Goal: Task Accomplishment & Management: Manage account settings

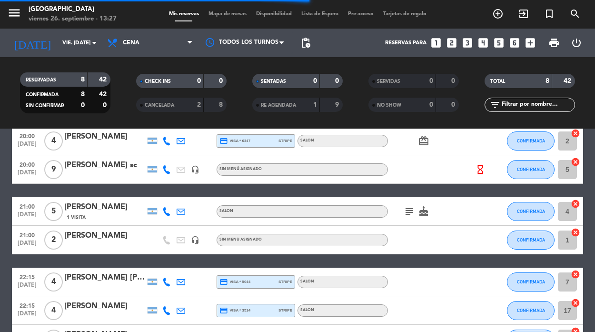
scroll to position [47, 0]
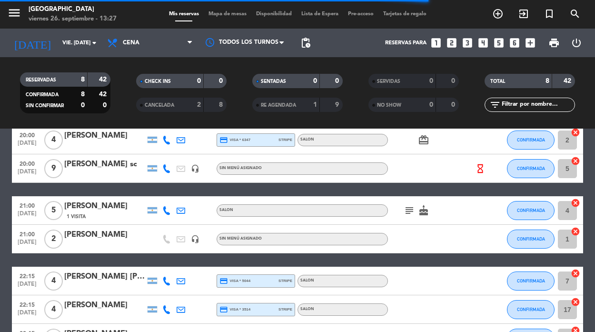
click at [166, 239] on icon at bounding box center [166, 239] width 9 height 9
click at [78, 236] on div "[PERSON_NAME]" at bounding box center [104, 234] width 81 height 12
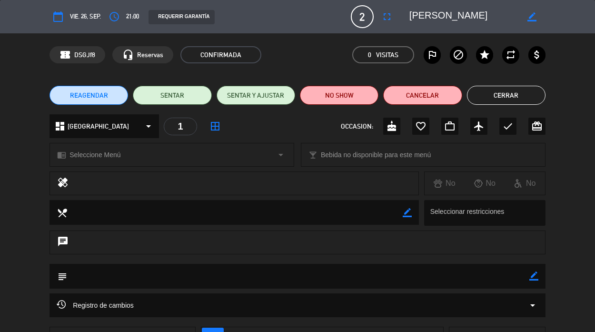
scroll to position [0, 0]
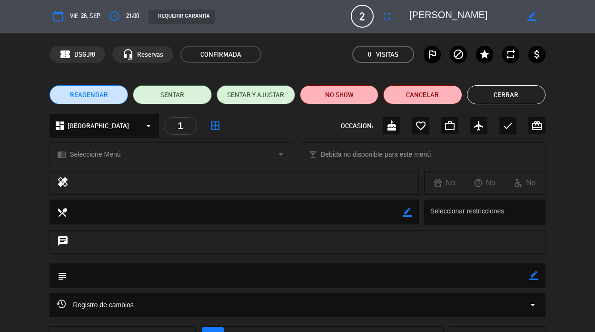
click at [217, 126] on icon "border_all" at bounding box center [214, 125] width 11 height 11
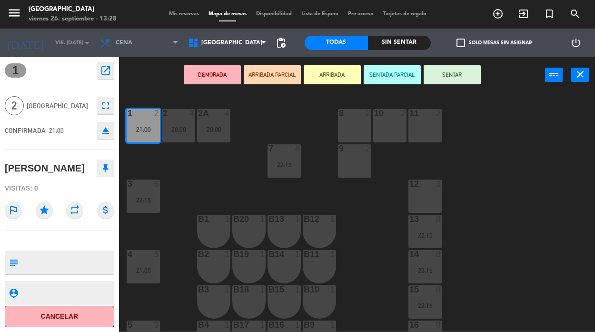
click at [56, 102] on span "[GEOGRAPHIC_DATA]" at bounding box center [60, 105] width 66 height 11
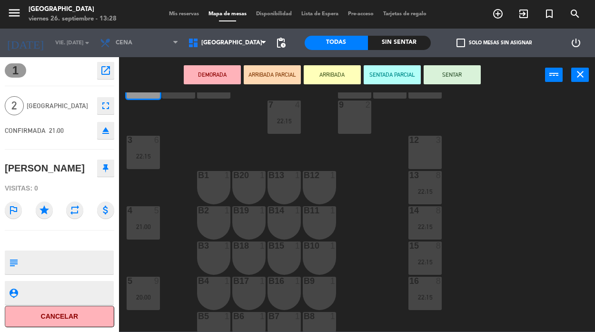
scroll to position [128, 0]
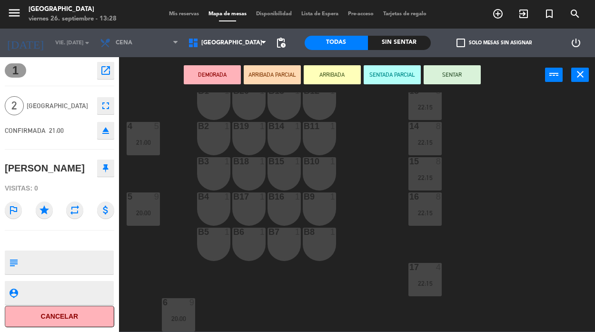
click at [36, 263] on textarea at bounding box center [67, 262] width 91 height 20
type textarea "03434058681"
click at [147, 69] on div "DEMORADA ARRIBADA PARCIAL ARRIBADA SENTADA PARCIAL SENTAR power_input close" at bounding box center [332, 75] width 426 height 36
click at [56, 266] on textarea at bounding box center [67, 262] width 91 height 20
click at [583, 73] on icon "close" at bounding box center [579, 73] width 11 height 11
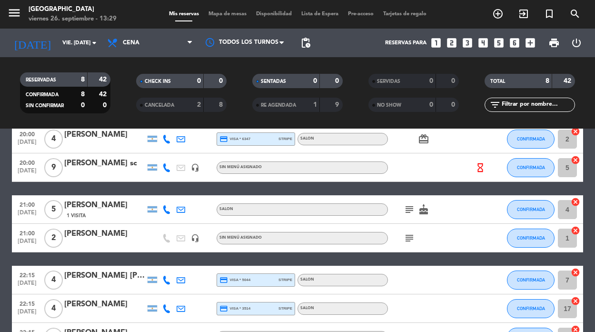
scroll to position [52, 0]
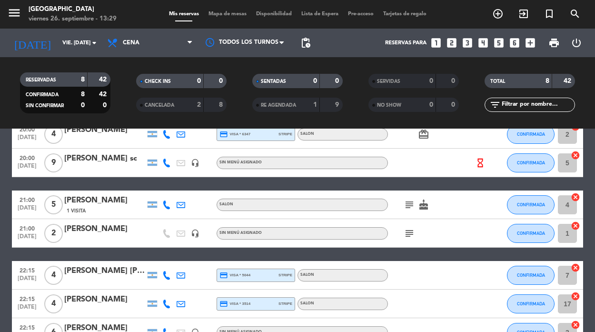
click at [411, 233] on icon "subject" at bounding box center [408, 232] width 11 height 11
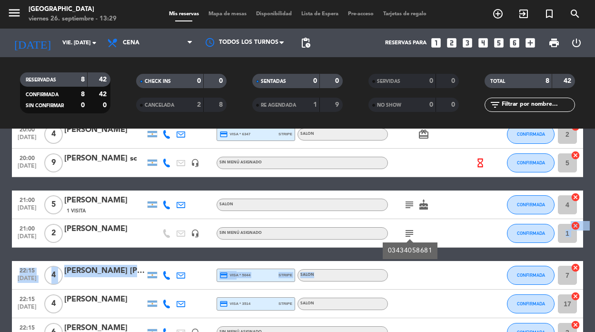
drag, startPoint x: 429, startPoint y: 250, endPoint x: 380, endPoint y: 249, distance: 49.5
click at [380, 249] on div "20:00 [DATE] 4 [PERSON_NAME] credit_card visa * 6347 stripe SALON card_giftcard…" at bounding box center [297, 247] width 571 height 255
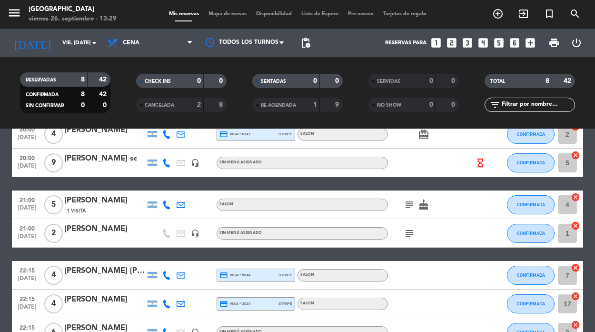
click at [451, 244] on div "subject" at bounding box center [431, 233] width 86 height 28
click at [223, 17] on span "Mapa de mesas" at bounding box center [228, 13] width 48 height 5
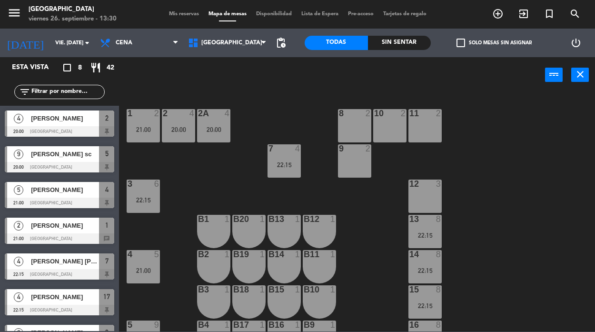
click at [106, 225] on span "1" at bounding box center [106, 224] width 3 height 11
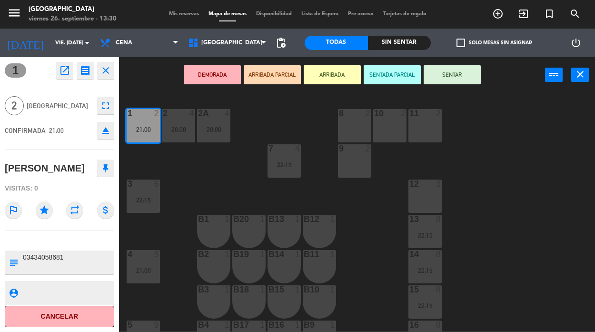
click at [105, 69] on icon "close" at bounding box center [105, 70] width 11 height 11
